Goal: Transaction & Acquisition: Purchase product/service

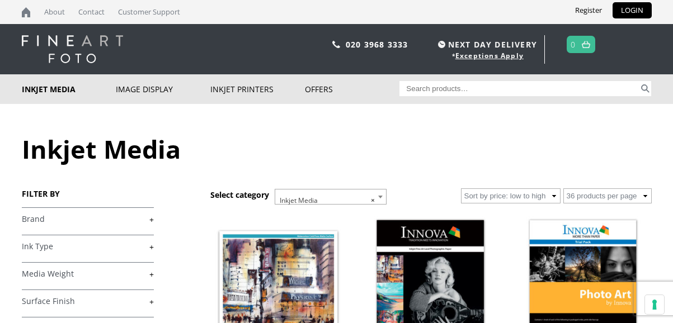
click at [471, 89] on input "Search for:" at bounding box center [518, 88] width 239 height 15
paste input "FibaPrint® White Matte 280gsm IFA 39"
type input "FibaPrint® White Matte 280gsm IFA 39"
click at [638, 81] on button "Search" at bounding box center [644, 88] width 13 height 15
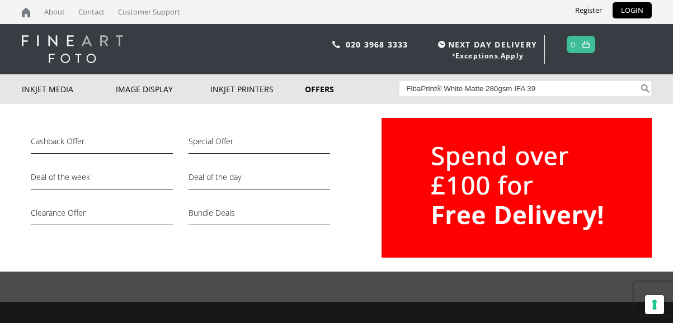
drag, startPoint x: 513, startPoint y: 89, endPoint x: 306, endPoint y: 89, distance: 206.3
click at [307, 89] on div "Inkjet Media Inkjet Fine Art Paper Inkjet Photo Paper Sample Packs Inkjet Canva…" at bounding box center [336, 89] width 629 height 30
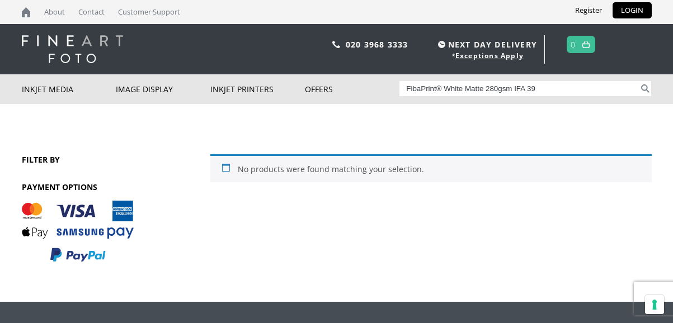
click at [514, 88] on input "FibaPrint® White Matte 280gsm IFA 39" at bounding box center [518, 88] width 239 height 15
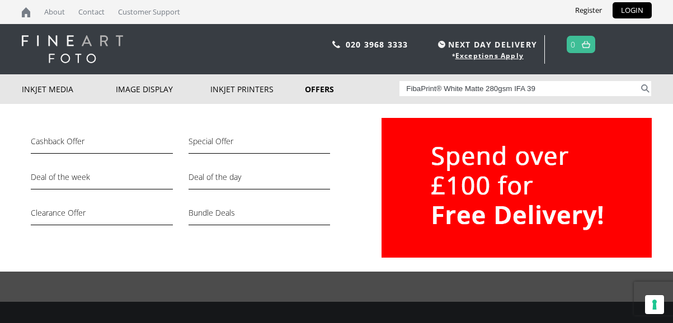
drag, startPoint x: 515, startPoint y: 89, endPoint x: 315, endPoint y: 78, distance: 201.0
click at [315, 78] on div "Inkjet Media Inkjet Fine Art Paper Inkjet Photo Paper Sample Packs Inkjet Canva…" at bounding box center [336, 89] width 629 height 30
type input "iFA 39"
click at [638, 81] on button "Search" at bounding box center [644, 88] width 13 height 15
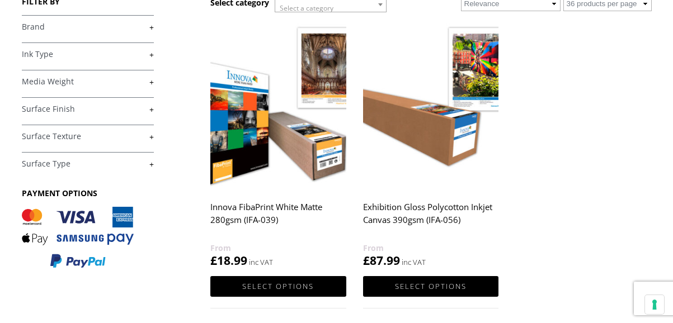
scroll to position [159, 0]
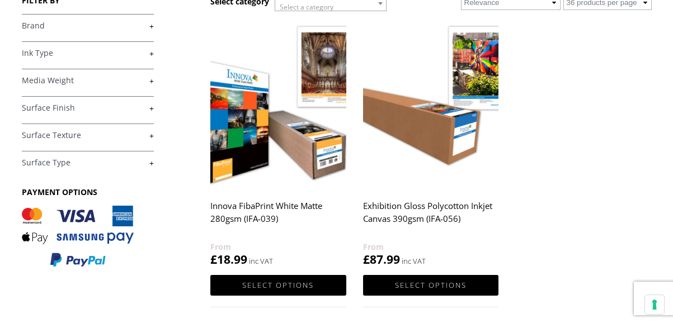
click at [283, 135] on img at bounding box center [277, 103] width 135 height 169
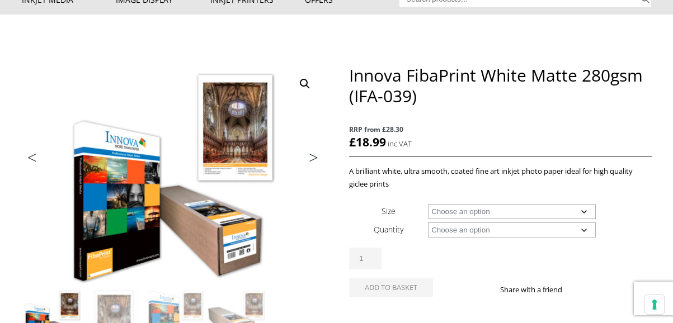
click at [482, 214] on select "Choose an option A4 Sheet A3 Sheet A3+ Sheet A2 Sheet 17" Wide Roll 24" Wide Ro…" at bounding box center [512, 211] width 168 height 15
click at [428, 204] on select "Choose an option A4 Sheet A3 Sheet A3+ Sheet A2 Sheet 17" Wide Roll 24" Wide Ro…" at bounding box center [512, 211] width 168 height 15
select select "a3-sheet-2"
click at [460, 230] on select "Choose an option 25 Sheets" at bounding box center [512, 229] width 168 height 15
select select "25-sheets"
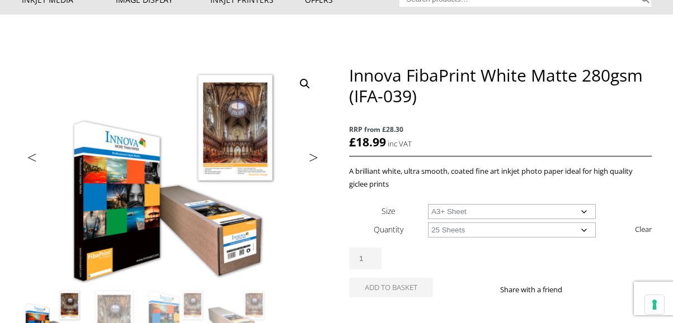
click at [428, 222] on select "Choose an option 25 Sheets" at bounding box center [512, 229] width 168 height 15
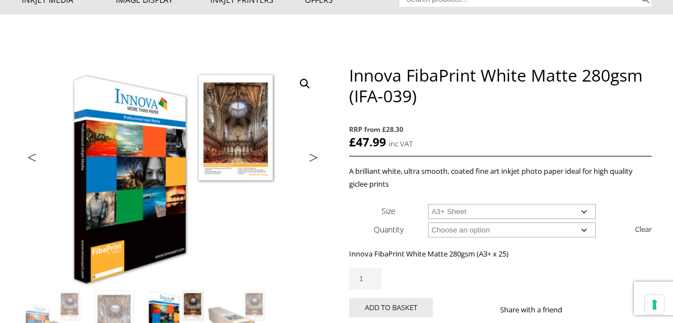
click at [493, 210] on select "Choose an option A4 Sheet A3 Sheet A3+ Sheet A2 Sheet" at bounding box center [512, 211] width 168 height 15
click at [428, 204] on select "Choose an option A4 Sheet A3 Sheet A3+ Sheet A2 Sheet" at bounding box center [512, 211] width 168 height 15
click at [482, 214] on select "Choose an option A4 Sheet A3 Sheet A3+ Sheet A2 Sheet" at bounding box center [512, 211] width 168 height 15
click at [428, 204] on select "Choose an option A4 Sheet A3 Sheet A3+ Sheet A2 Sheet" at bounding box center [512, 211] width 168 height 15
click at [495, 211] on select "Choose an option A4 Sheet A3 Sheet A3+ Sheet A2 Sheet" at bounding box center [512, 211] width 168 height 15
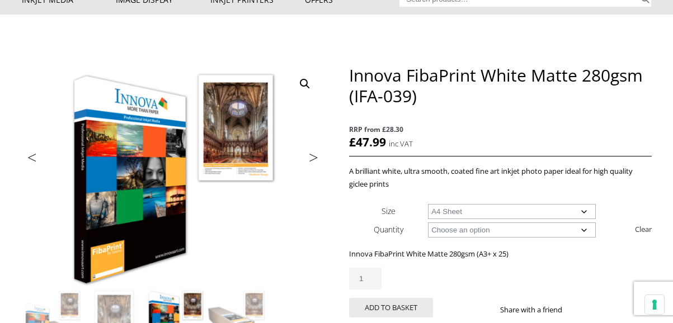
click at [428, 204] on select "Choose an option A4 Sheet A3 Sheet A3+ Sheet A2 Sheet" at bounding box center [512, 211] width 168 height 15
click at [482, 211] on select "Choose an option A4 Sheet A3 Sheet A3+ Sheet A2 Sheet" at bounding box center [512, 211] width 168 height 15
click at [428, 204] on select "Choose an option A4 Sheet A3 Sheet A3+ Sheet A2 Sheet" at bounding box center [512, 211] width 168 height 15
click at [462, 209] on select "Choose an option A4 Sheet A3 Sheet A3+ Sheet A2 Sheet" at bounding box center [512, 211] width 168 height 15
click at [428, 204] on select "Choose an option A4 Sheet A3 Sheet A3+ Sheet A2 Sheet" at bounding box center [512, 211] width 168 height 15
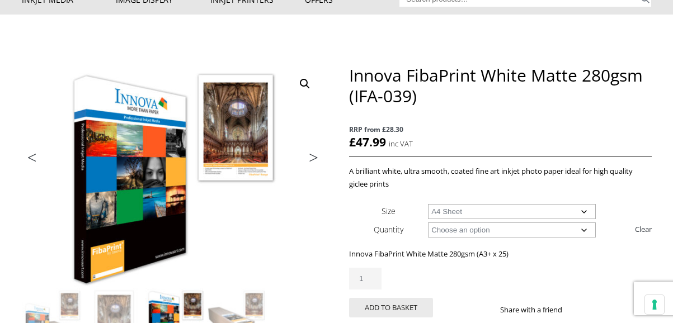
select select "a4-sheet"
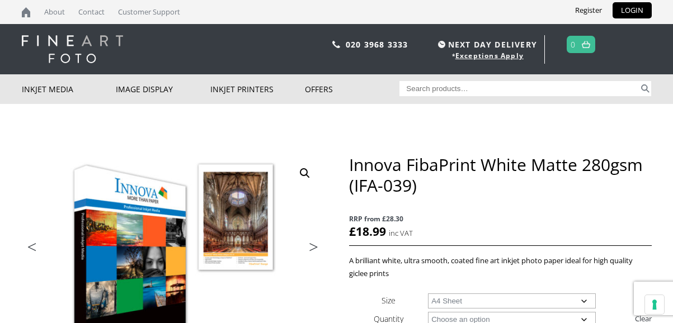
click at [487, 89] on input "Search for:" at bounding box center [518, 88] width 239 height 15
click at [476, 86] on input "Search for:" at bounding box center [518, 88] width 239 height 15
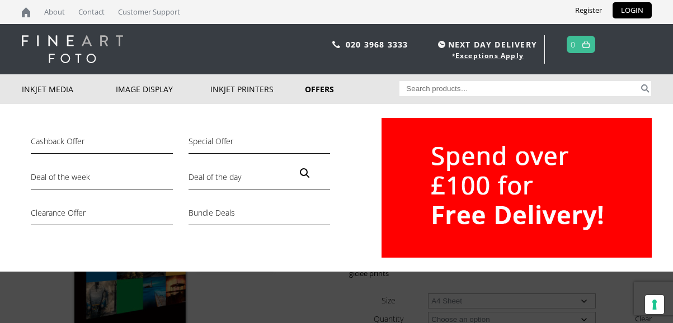
drag, startPoint x: 446, startPoint y: 88, endPoint x: 340, endPoint y: 87, distance: 106.2
click at [340, 87] on div "Inkjet Media Inkjet Fine Art Paper Inkjet Photo Paper Sample Packs Inkjet Canva…" at bounding box center [336, 89] width 629 height 30
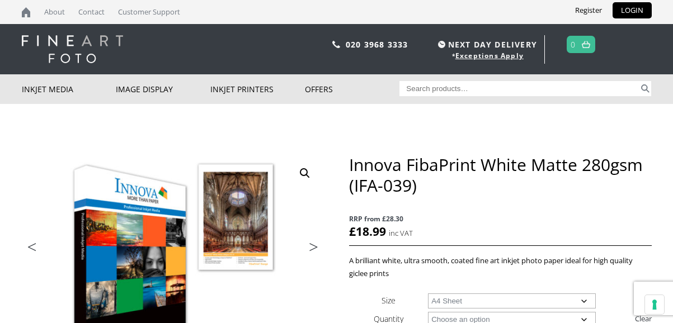
click at [409, 88] on input "Search for:" at bounding box center [518, 88] width 239 height 15
type input "ifa 015"
click at [638, 81] on button "Search" at bounding box center [644, 88] width 13 height 15
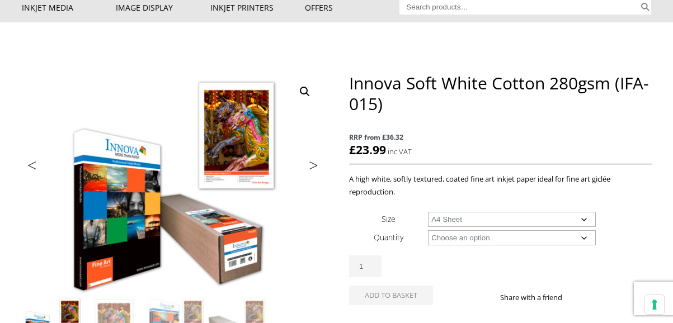
click at [428, 212] on select "Choose an option A4 Sheet A3 Sheet A3+ Sheet A2 Sheet 17" Wide Roll 24" Wide Ro…" at bounding box center [512, 219] width 168 height 15
select select "a4-sheet"
click at [465, 238] on select "Choose an option 25 Sheets" at bounding box center [512, 237] width 168 height 15
select select "25-sheets"
click at [428, 230] on select "Choose an option 25 Sheets" at bounding box center [512, 237] width 168 height 15
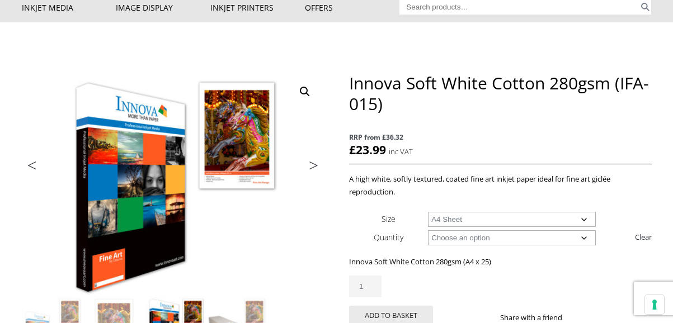
click at [455, 224] on select "Choose an option A4 Sheet A3 Sheet A3+ Sheet A2 Sheet" at bounding box center [512, 219] width 168 height 15
click at [428, 212] on select "Choose an option A4 Sheet A3 Sheet A3+ Sheet A2 Sheet" at bounding box center [512, 219] width 168 height 15
select select "a3-sheet-2"
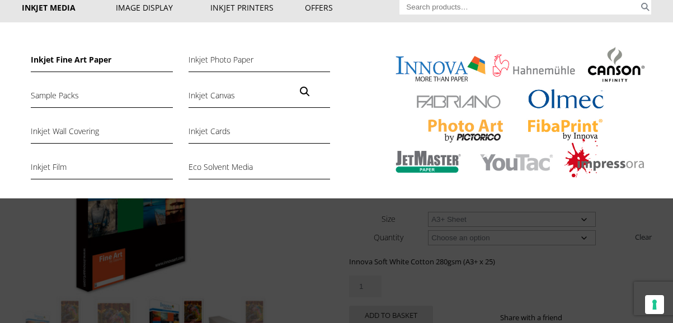
click at [44, 61] on link "Inkjet Fine Art Paper" at bounding box center [101, 62] width 141 height 19
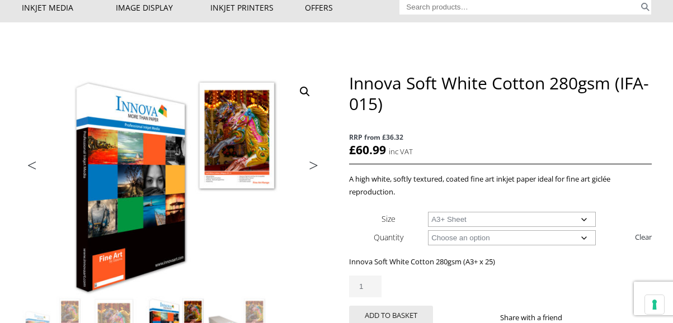
click at [551, 7] on input "Search for:" at bounding box center [518, 6] width 239 height 15
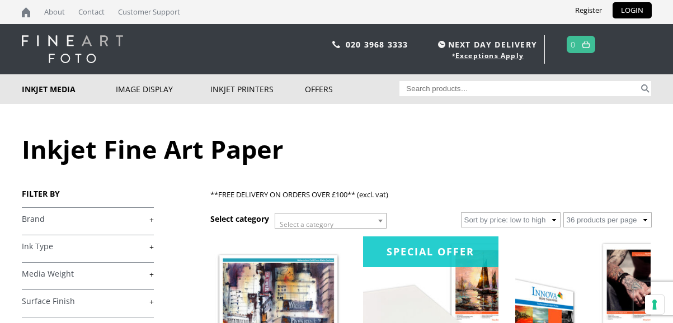
click at [512, 89] on input "Search for:" at bounding box center [518, 88] width 239 height 15
type input "ifa 027"
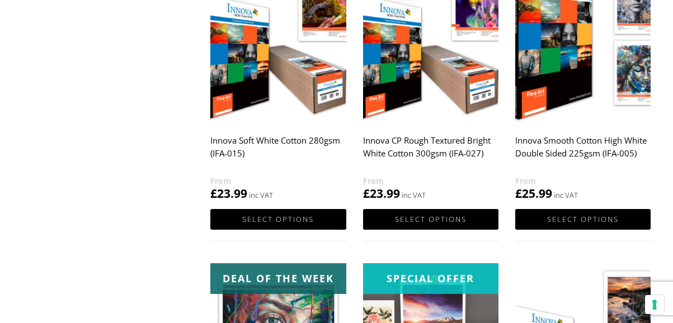
scroll to position [1228, 0]
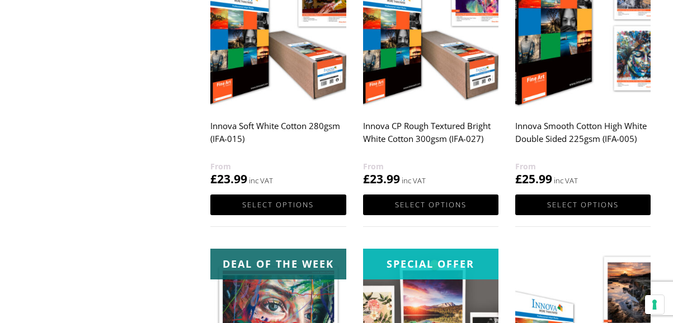
click at [429, 67] on img at bounding box center [430, 23] width 135 height 169
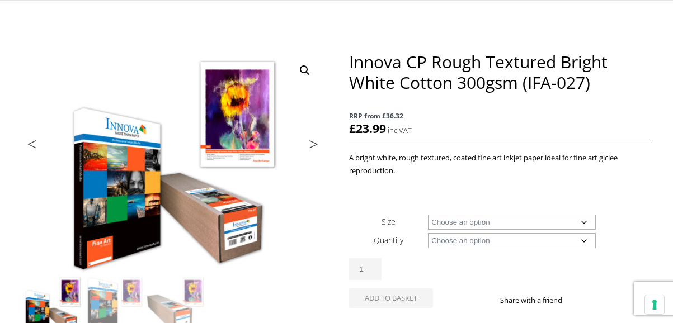
scroll to position [125, 0]
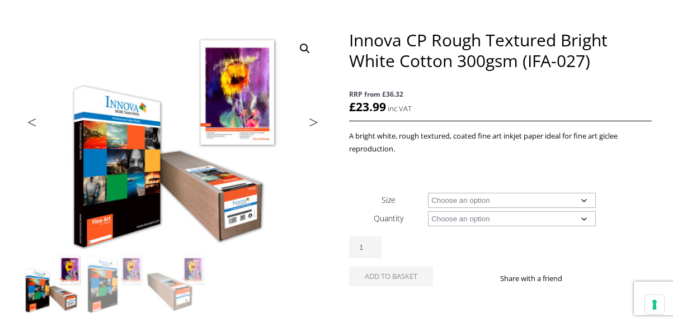
click at [437, 208] on td "Choose an option A4 Sheet A3 Sheet A3+ Sheet A2 Sheet 17" Wide Roll 24" Wide Ro…" at bounding box center [539, 200] width 223 height 18
click at [436, 203] on select "Choose an option A4 Sheet A3 Sheet A3+ Sheet A2 Sheet 17" Wide Roll 24" Wide Ro…" at bounding box center [512, 200] width 168 height 15
click at [428, 193] on select "Choose an option A4 Sheet A3 Sheet A3+ Sheet A2 Sheet 17" Wide Roll 24" Wide Ro…" at bounding box center [512, 200] width 168 height 15
select select "a4-sheet"
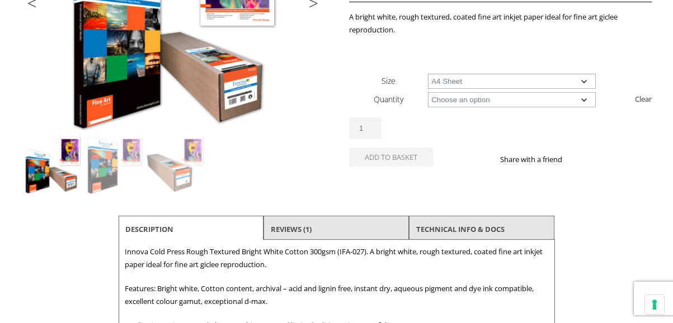
scroll to position [245, 0]
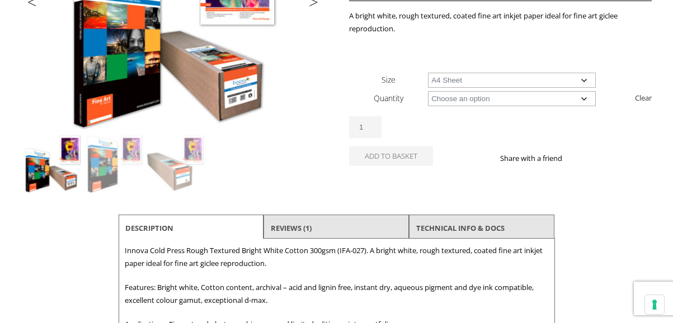
click at [474, 97] on select "Choose an option 25 Sheets" at bounding box center [512, 98] width 168 height 15
select select "25-sheets"
click at [428, 91] on select "Choose an option 25 Sheets" at bounding box center [512, 98] width 168 height 15
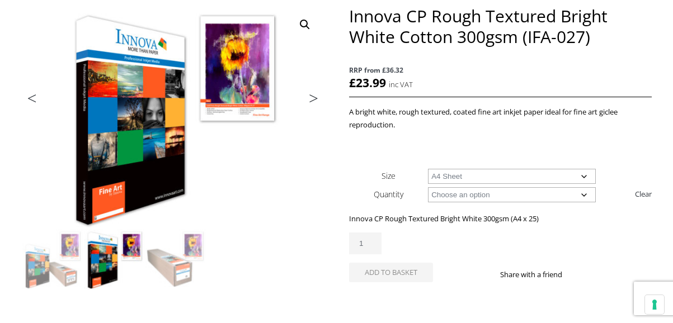
scroll to position [149, 0]
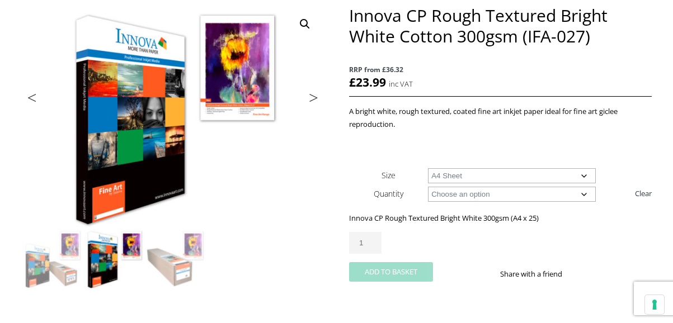
click at [408, 276] on button "Add to basket" at bounding box center [391, 272] width 84 height 20
click at [470, 174] on select "Choose an option A4 Sheet A3 Sheet A3+ Sheet A2 Sheet" at bounding box center [512, 175] width 168 height 15
click at [428, 168] on select "Choose an option A4 Sheet A3 Sheet A3+ Sheet A2 Sheet" at bounding box center [512, 175] width 168 height 15
select select "a3-sheet"
click at [388, 272] on button "Add to basket" at bounding box center [391, 272] width 84 height 20
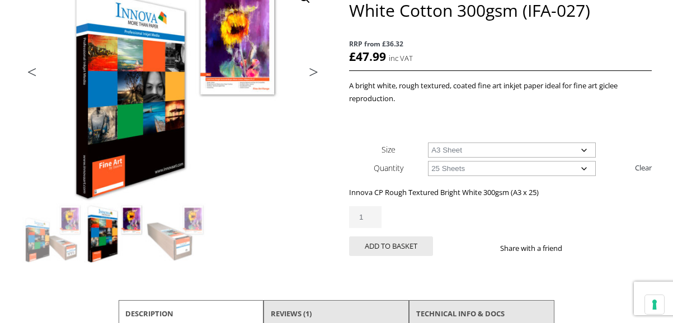
scroll to position [232, 0]
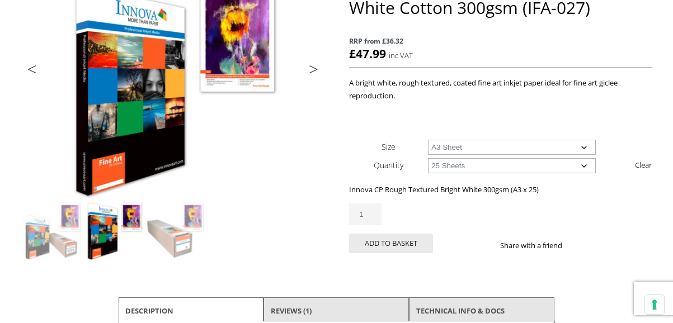
click at [451, 148] on select "Choose an option A4 Sheet A3 Sheet A3+ Sheet A2 Sheet" at bounding box center [512, 147] width 168 height 15
click at [428, 140] on select "Choose an option A4 Sheet A3 Sheet A3+ Sheet A2 Sheet" at bounding box center [512, 147] width 168 height 15
select select "a4-sheet"
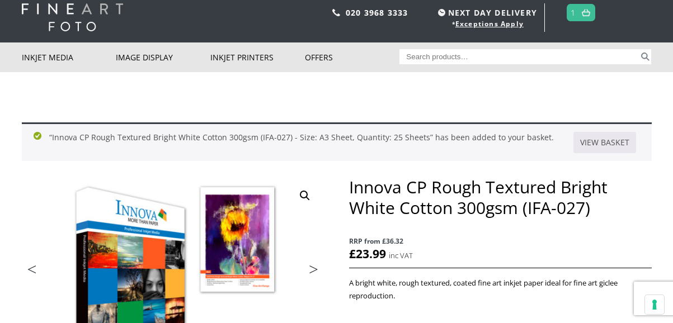
scroll to position [0, 0]
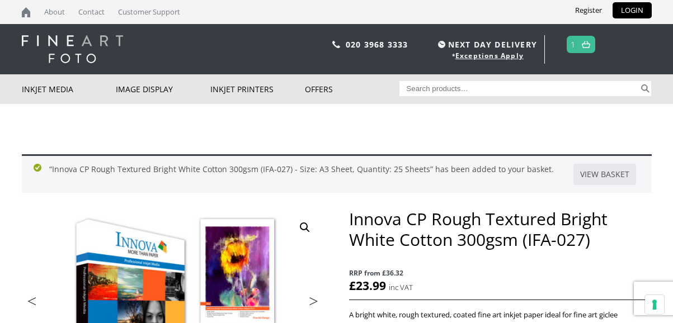
click at [432, 92] on input "Search for:" at bounding box center [518, 88] width 239 height 15
type input "ifa 39"
click at [638, 81] on button "Search" at bounding box center [644, 88] width 13 height 15
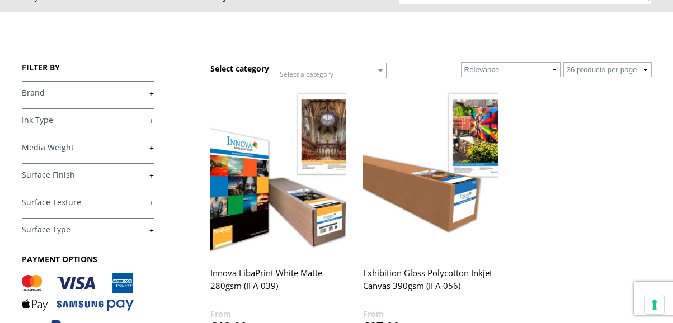
scroll to position [121, 0]
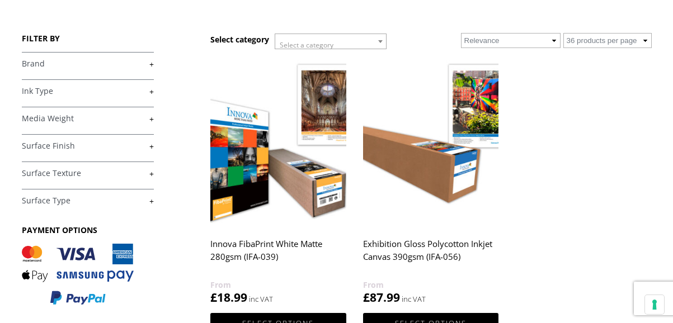
click at [254, 168] on img at bounding box center [277, 141] width 135 height 169
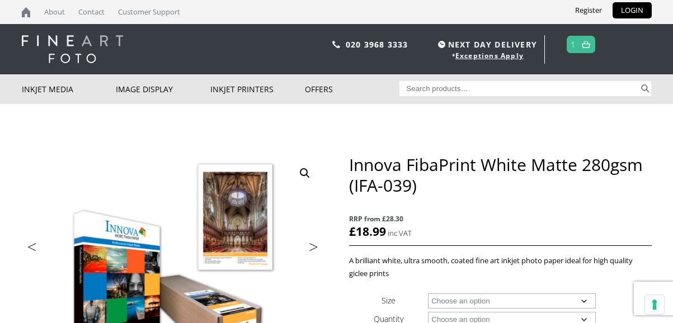
click at [456, 293] on select "Choose an option A4 Sheet A3 Sheet A3+ Sheet A2 Sheet 17" Wide Roll 24" Wide Ro…" at bounding box center [512, 300] width 168 height 15
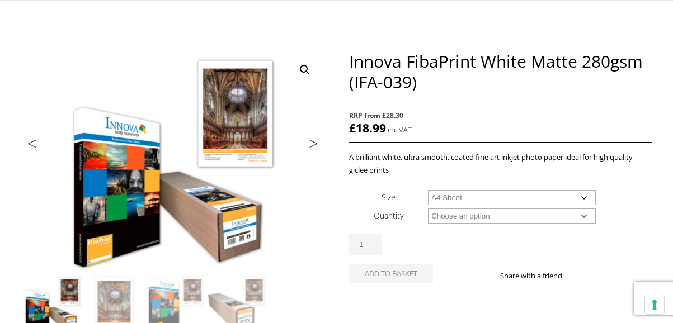
click at [428, 190] on select "Choose an option A4 Sheet A3 Sheet A3+ Sheet A2 Sheet 17" Wide Roll 24" Wide Ro…" at bounding box center [512, 197] width 168 height 15
select select "a4-sheet"
click at [454, 215] on select "Choose an option 25 Sheets" at bounding box center [512, 216] width 168 height 15
select select "25-sheets"
click at [428, 209] on select "Choose an option 25 Sheets" at bounding box center [512, 216] width 168 height 15
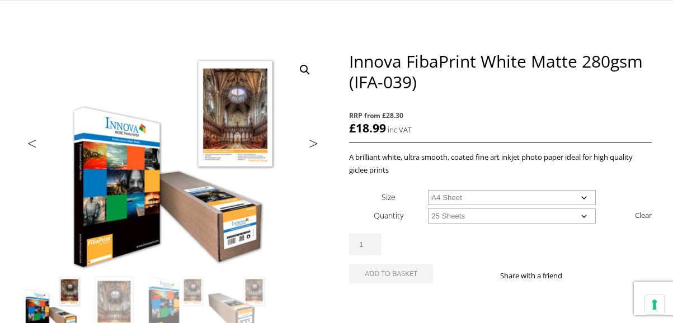
select select "a4-sheet"
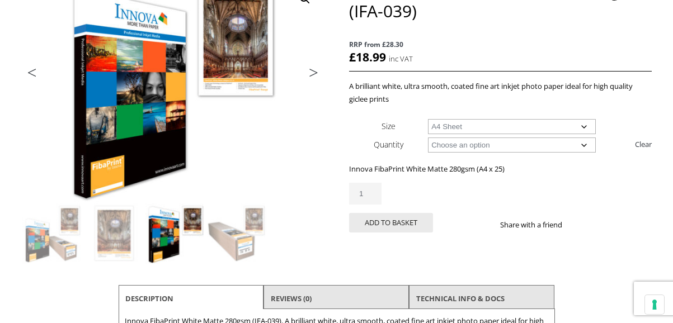
scroll to position [176, 0]
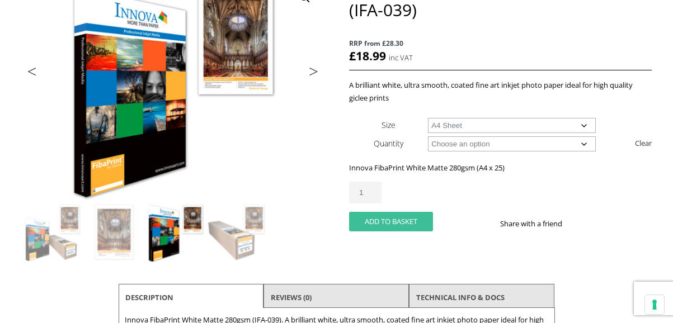
click at [400, 224] on button "Add to basket" at bounding box center [391, 222] width 84 height 20
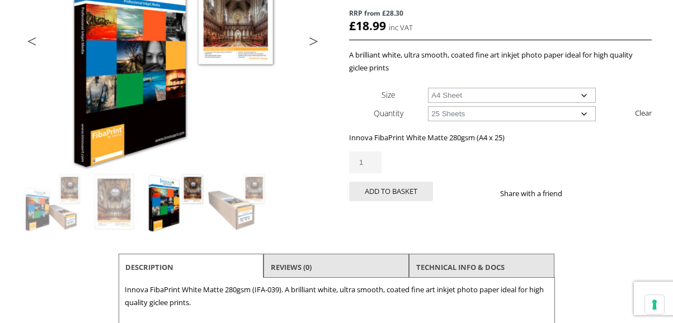
scroll to position [297, 0]
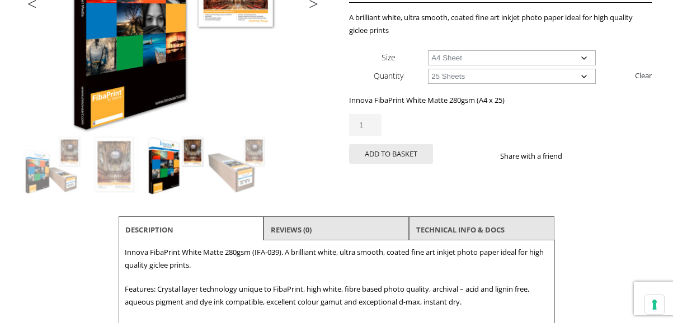
click at [463, 58] on select "Choose an option A4 Sheet A3 Sheet A3+ Sheet A2 Sheet" at bounding box center [512, 57] width 168 height 15
click at [428, 50] on select "Choose an option A4 Sheet A3 Sheet A3+ Sheet A2 Sheet" at bounding box center [512, 57] width 168 height 15
select select "a3-sheet-2"
click at [401, 153] on button "Add to basket" at bounding box center [391, 154] width 84 height 20
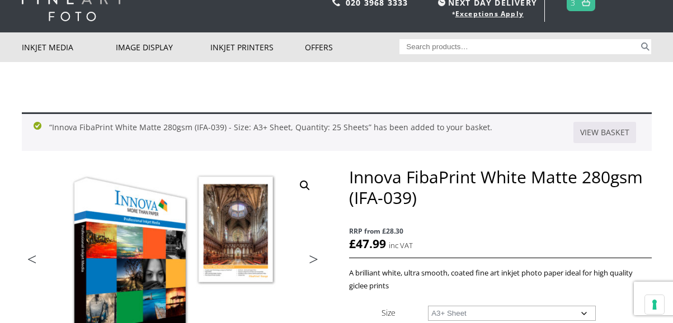
scroll to position [65, 0]
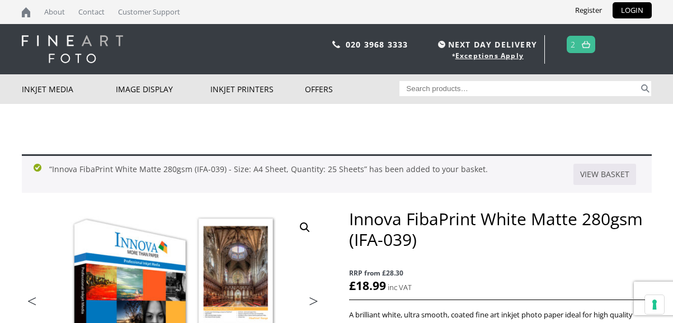
select select "a3-sheet-2"
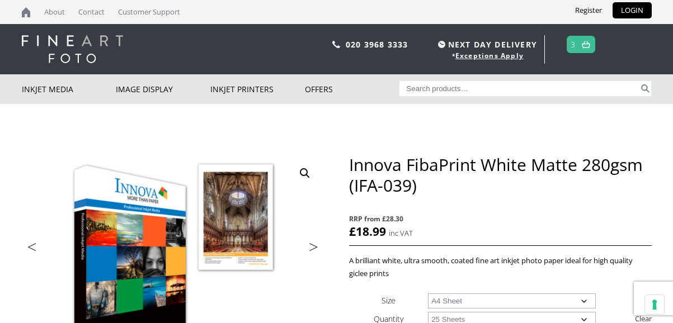
select select "a4-sheet"
select select "25-sheets"
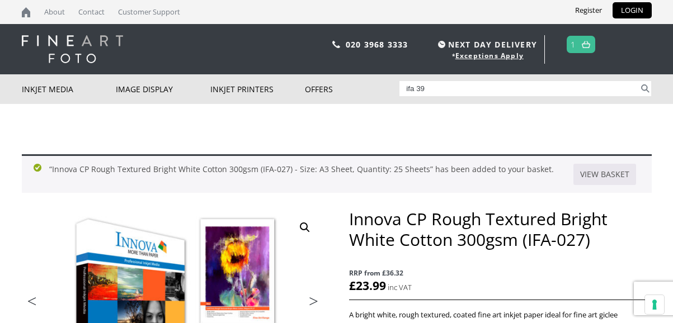
select select "a4-sheet"
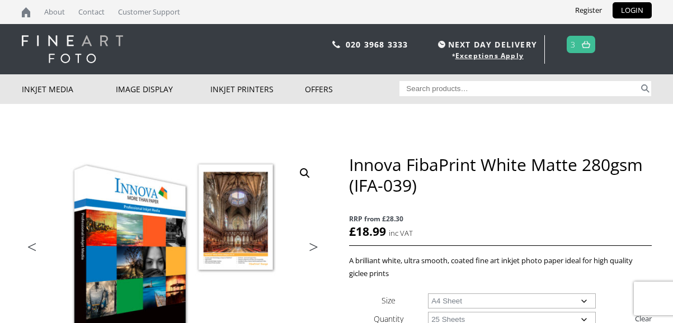
select select "a4-sheet"
select select "25-sheets"
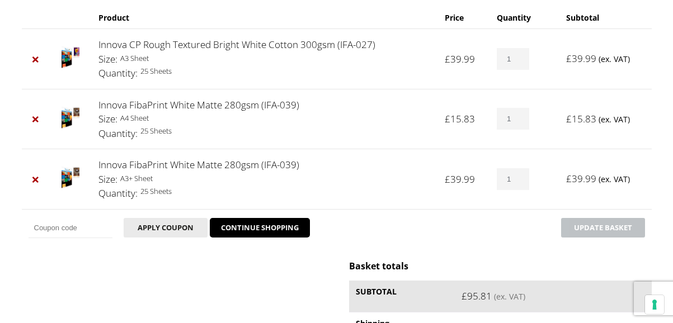
scroll to position [182, 0]
click at [68, 229] on input "Coupon:" at bounding box center [71, 227] width 84 height 20
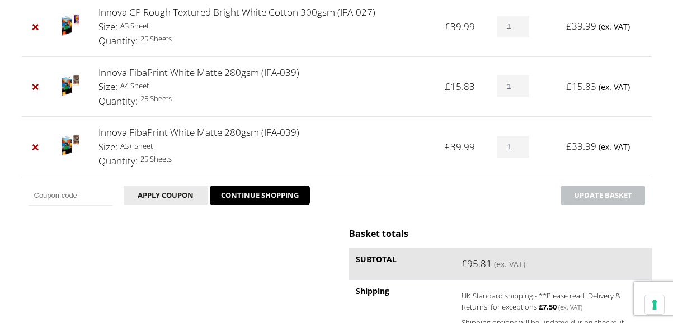
scroll to position [293, 0]
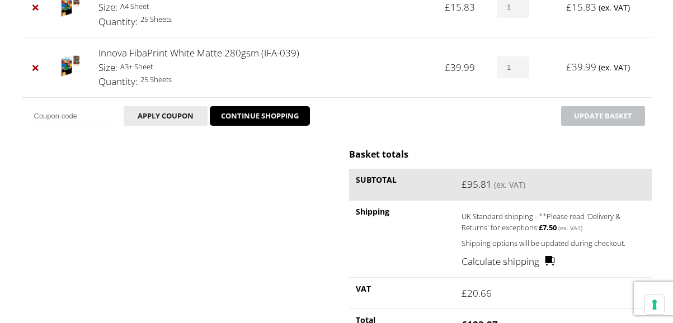
click at [79, 117] on input "Coupon:" at bounding box center [71, 116] width 84 height 20
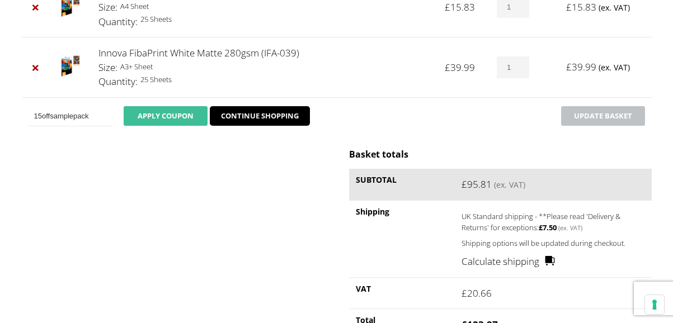
type input "15offsamplepack"
click at [164, 117] on button "Apply coupon" at bounding box center [166, 116] width 84 height 20
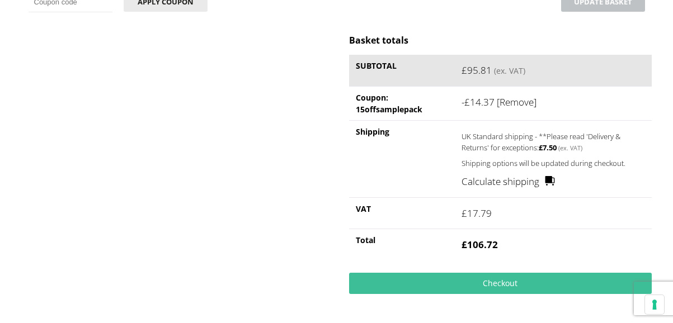
scroll to position [485, 0]
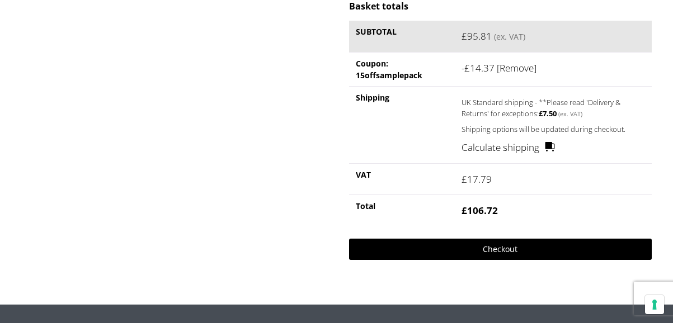
click at [480, 252] on link "Checkout" at bounding box center [500, 249] width 302 height 21
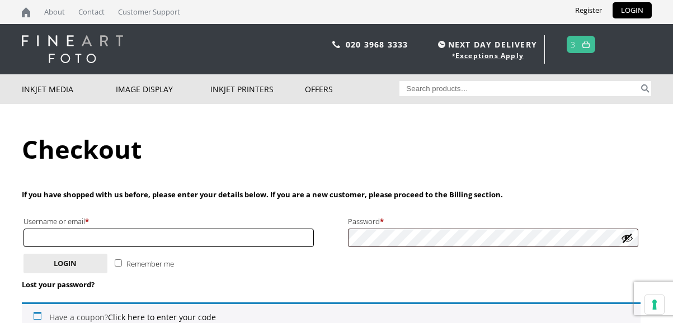
click at [140, 239] on input "Username or email * Required" at bounding box center [168, 238] width 291 height 18
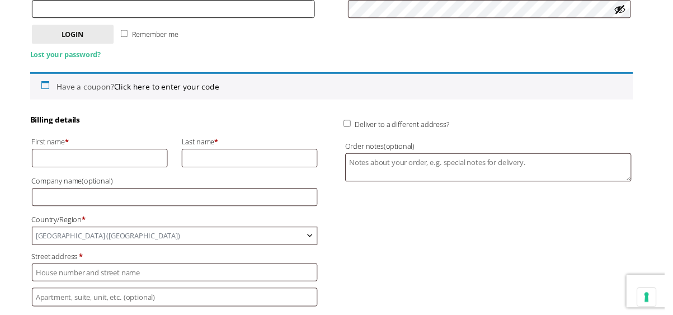
scroll to position [230, 0]
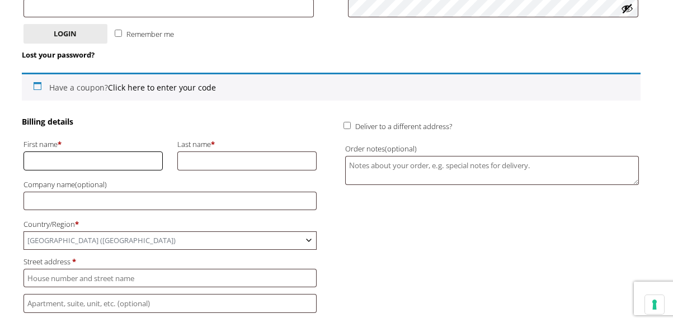
click at [73, 161] on input "First name *" at bounding box center [93, 160] width 140 height 18
type input "[PERSON_NAME]"
click at [196, 162] on input "Last name *" at bounding box center [247, 160] width 140 height 18
type input "[PERSON_NAME]"
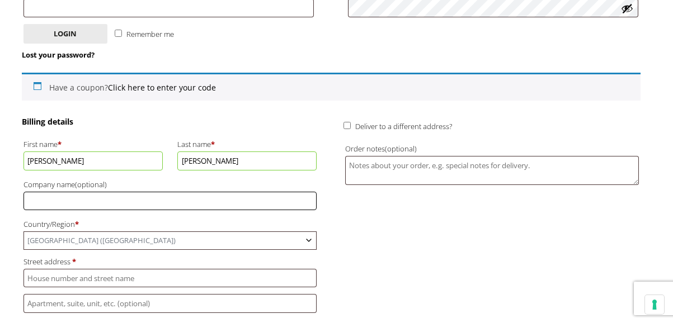
click at [135, 200] on input "Company name (optional)" at bounding box center [169, 201] width 293 height 18
type input "Oktobre Studio"
click at [68, 239] on span "[GEOGRAPHIC_DATA] ([GEOGRAPHIC_DATA])" at bounding box center [170, 240] width 292 height 17
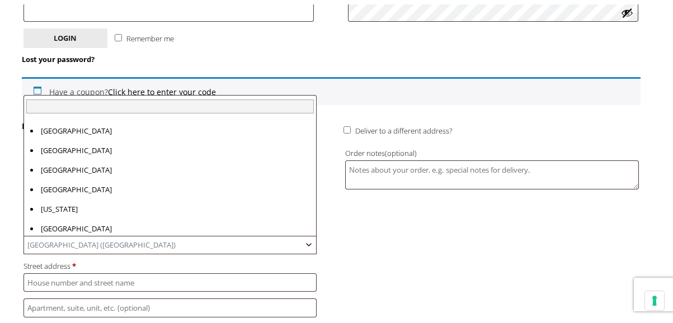
scroll to position [4520, 0]
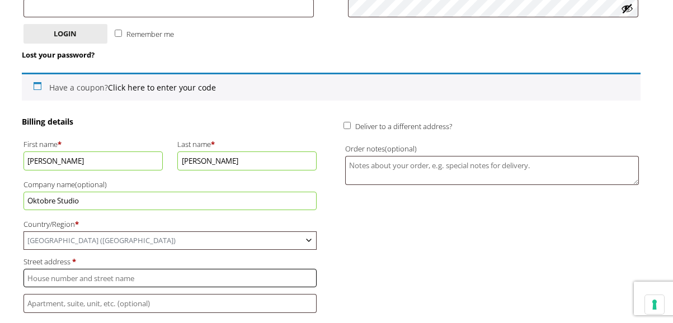
click at [58, 280] on input "Street address *" at bounding box center [169, 278] width 293 height 18
type input "[STREET_ADDRESS]"
type input "Ampthill"
type input "BEDFORD"
type input "MK45 2NB"
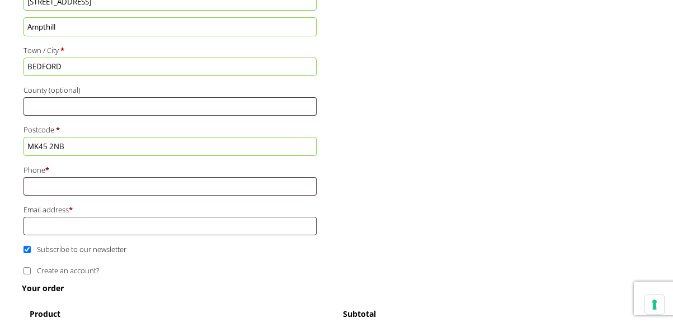
scroll to position [509, 0]
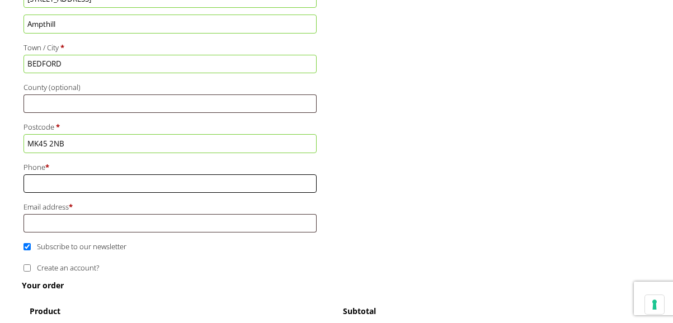
click at [96, 184] on input "Phone *" at bounding box center [169, 183] width 293 height 18
type input "07741422652"
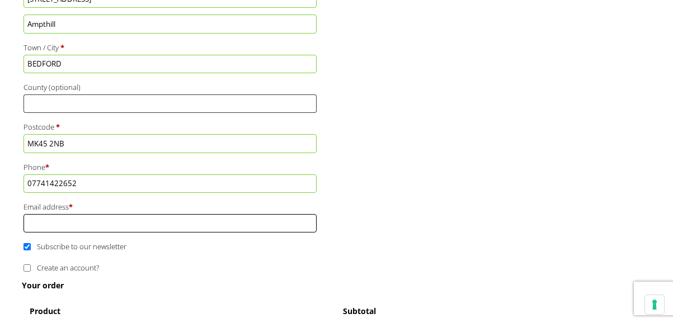
click at [81, 225] on input "Email address *" at bounding box center [169, 223] width 293 height 18
type input "[PERSON_NAME][EMAIL_ADDRESS][DOMAIN_NAME]"
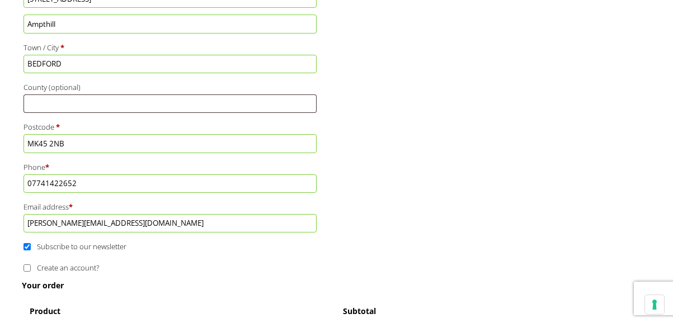
click at [56, 270] on span "Create an account?" at bounding box center [68, 268] width 62 height 10
click at [31, 270] on input "Create an account?" at bounding box center [26, 267] width 7 height 7
checkbox input "true"
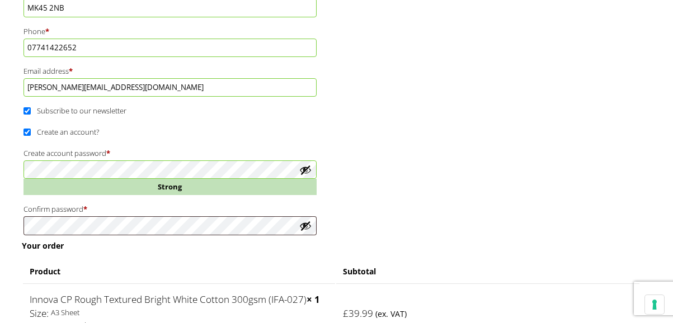
scroll to position [646, 0]
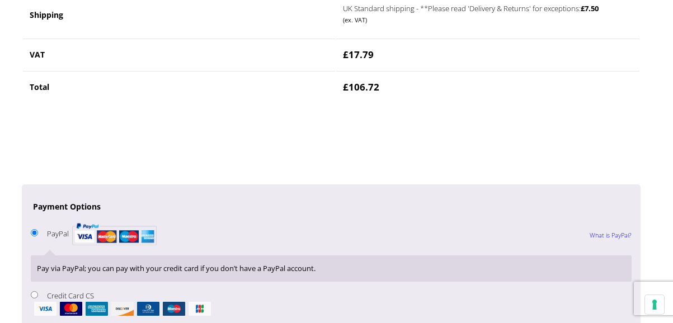
scroll to position [1315, 0]
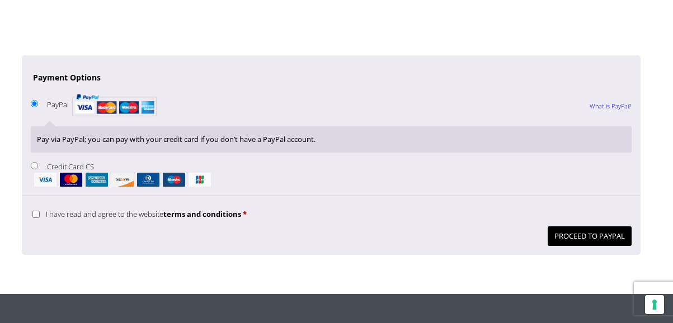
click at [36, 214] on input "I have read and agree to the website terms and conditions *" at bounding box center [35, 214] width 7 height 7
checkbox input "true"
click at [63, 166] on label "Credit Card CS" at bounding box center [331, 174] width 600 height 25
click at [38, 166] on input "Credit Card CS" at bounding box center [34, 165] width 7 height 7
radio input "true"
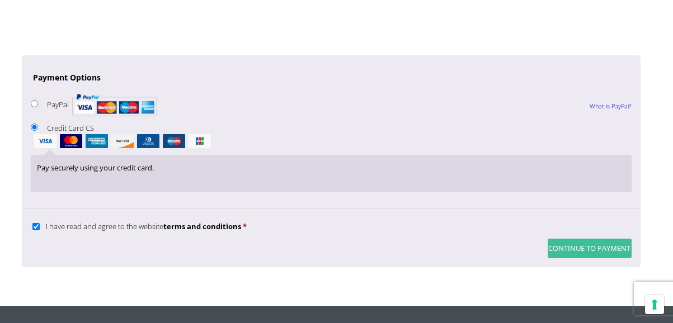
click at [574, 247] on button "Continue to Payment" at bounding box center [589, 249] width 84 height 20
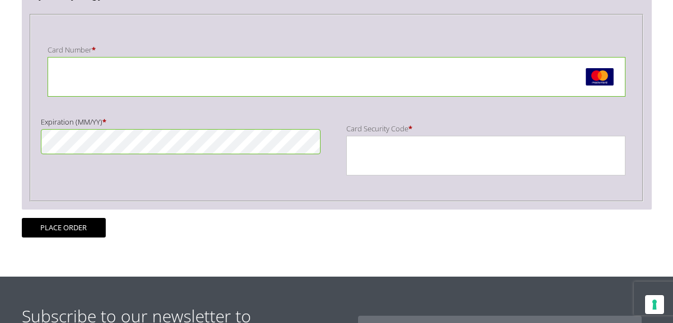
scroll to position [344, 0]
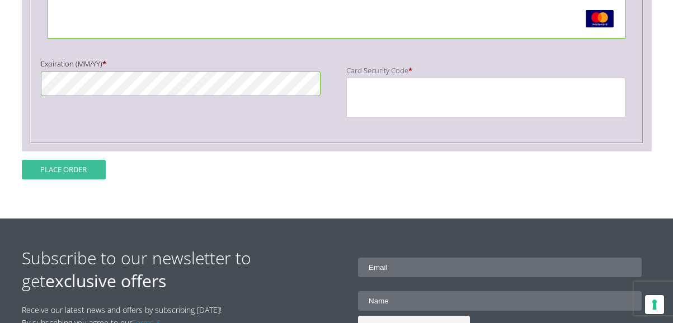
click at [77, 164] on button "Place order" at bounding box center [64, 170] width 84 height 20
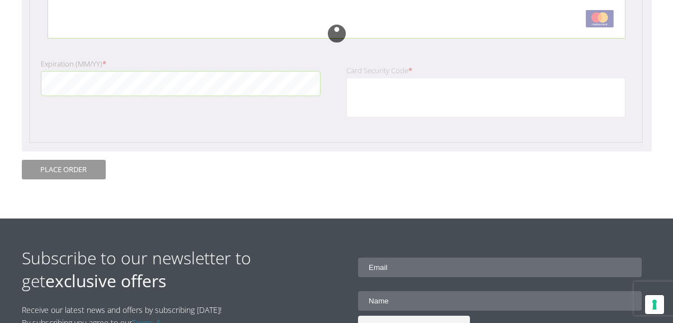
scroll to position [342, 0]
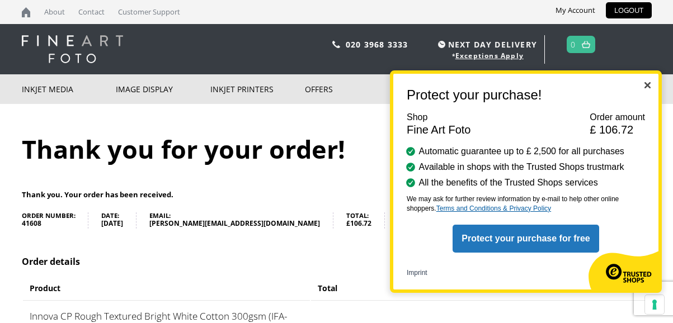
click at [525, 238] on button "Protect your purchase for free" at bounding box center [525, 239] width 146 height 28
